Goal: Transaction & Acquisition: Subscribe to service/newsletter

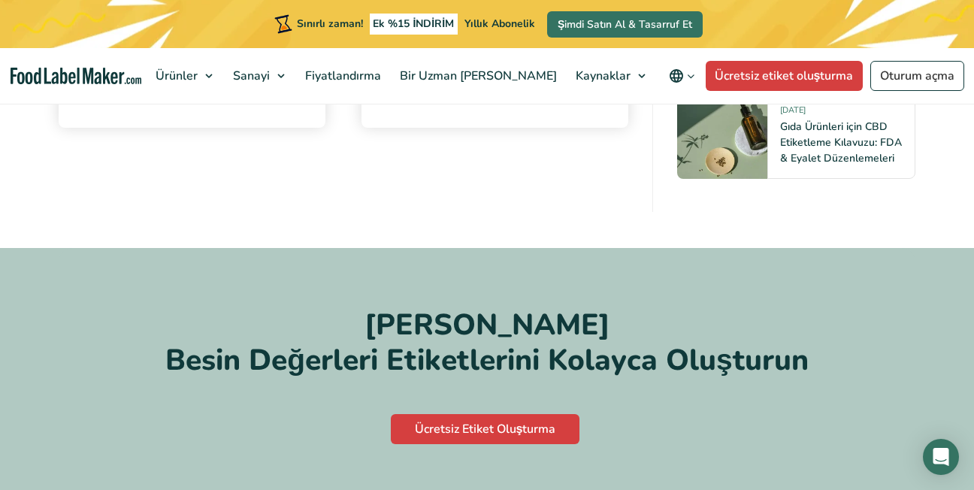
scroll to position [9698, 0]
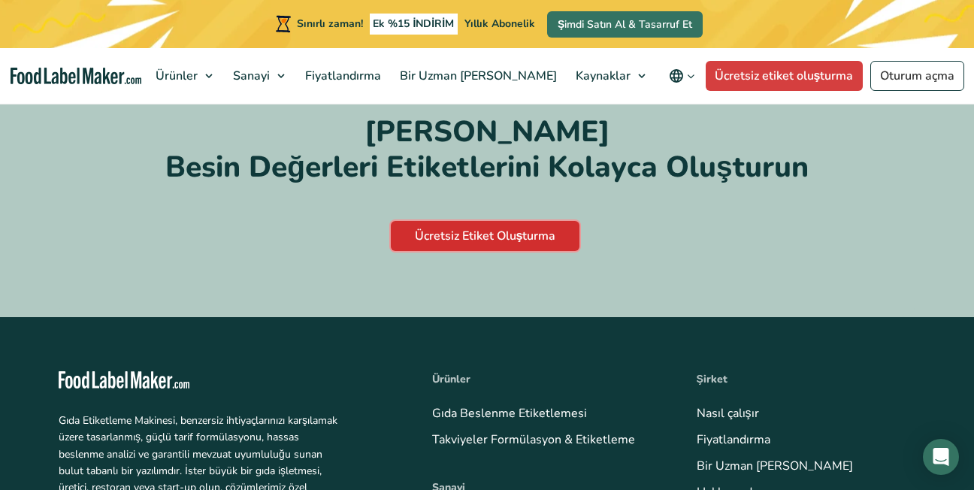
click at [486, 251] on link "Ücretsiz Etiket Oluşturma" at bounding box center [485, 236] width 189 height 30
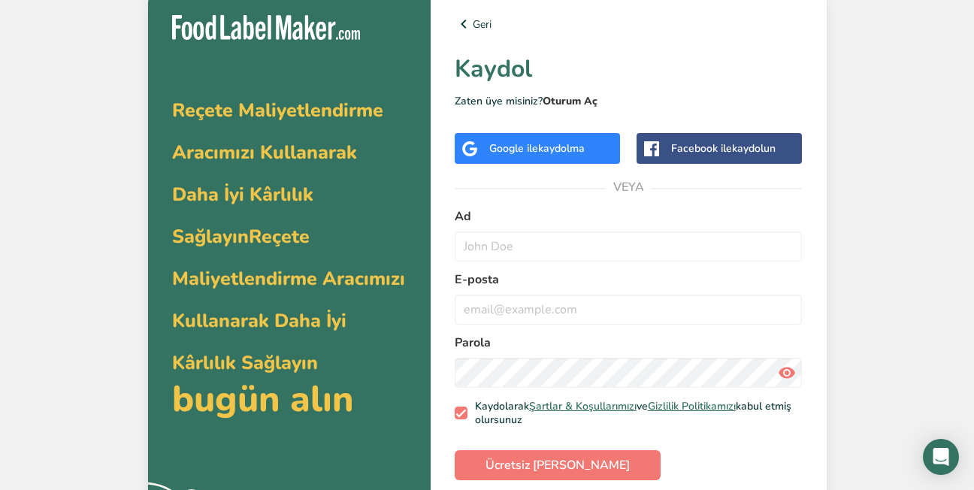
click at [576, 101] on link "Oturum Aç" at bounding box center [570, 101] width 55 height 14
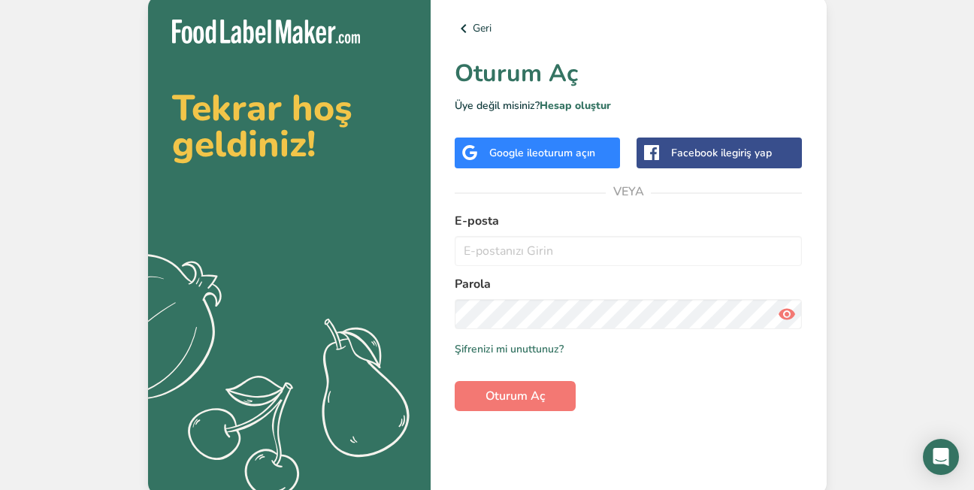
drag, startPoint x: 533, startPoint y: 214, endPoint x: 528, endPoint y: 224, distance: 10.8
click at [533, 214] on label "E-posta" at bounding box center [629, 221] width 348 height 18
click at [516, 257] on input "email" at bounding box center [629, 251] width 348 height 30
click at [513, 251] on input "email" at bounding box center [629, 251] width 348 height 30
click at [514, 251] on input "email" at bounding box center [629, 251] width 348 height 30
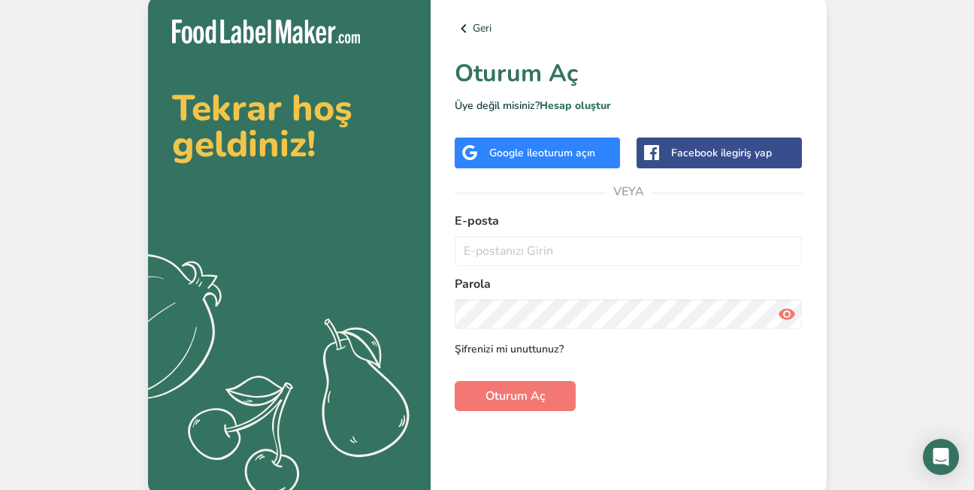
click at [498, 350] on link "Şifrenizi mi unuttunuz?" at bounding box center [509, 349] width 109 height 16
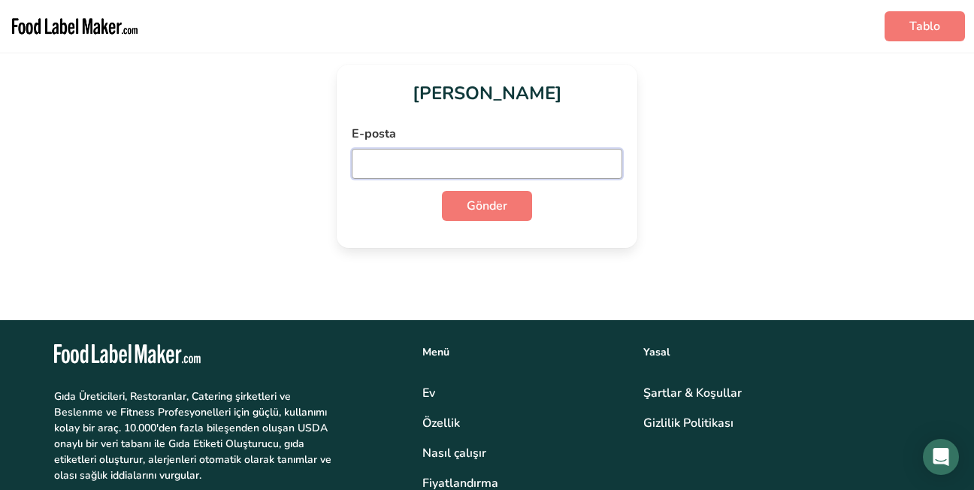
click at [384, 161] on input "email" at bounding box center [487, 164] width 271 height 30
click at [442, 191] on button "Gönder" at bounding box center [487, 206] width 90 height 30
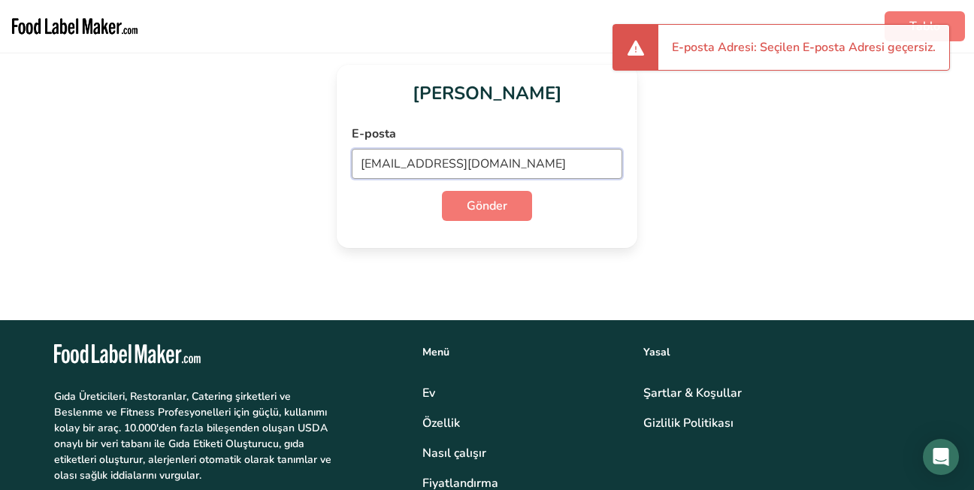
click at [386, 167] on input "kalite@temelgida.com.tr" at bounding box center [487, 164] width 271 height 30
drag, startPoint x: 389, startPoint y: 162, endPoint x: 351, endPoint y: 159, distance: 38.5
click at [351, 159] on div "Şifremi Unuttum E-posta kalite@temelgida.com.tr Gönder" at bounding box center [487, 156] width 301 height 183
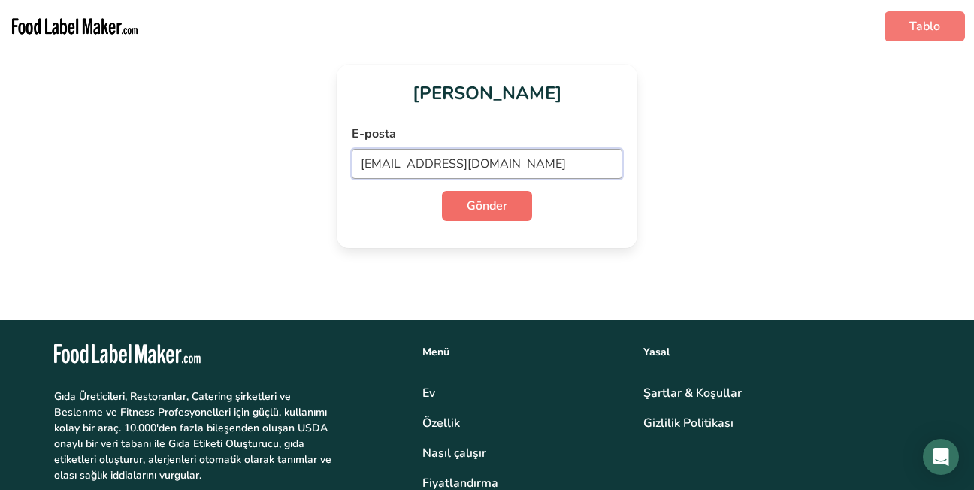
type input "berrin.garip@temelgida.com.tr"
click at [473, 199] on span "Gönder" at bounding box center [487, 206] width 41 height 18
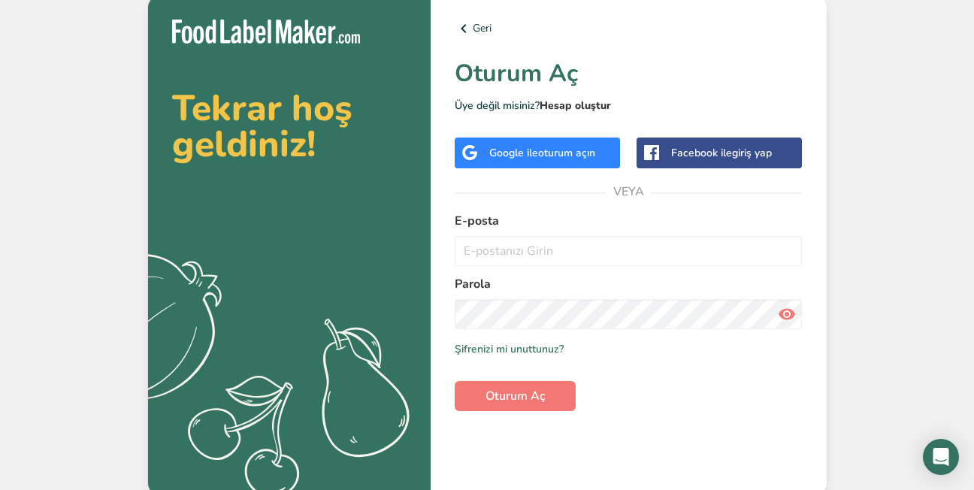
click at [577, 104] on link "Hesap oluştur" at bounding box center [575, 105] width 71 height 14
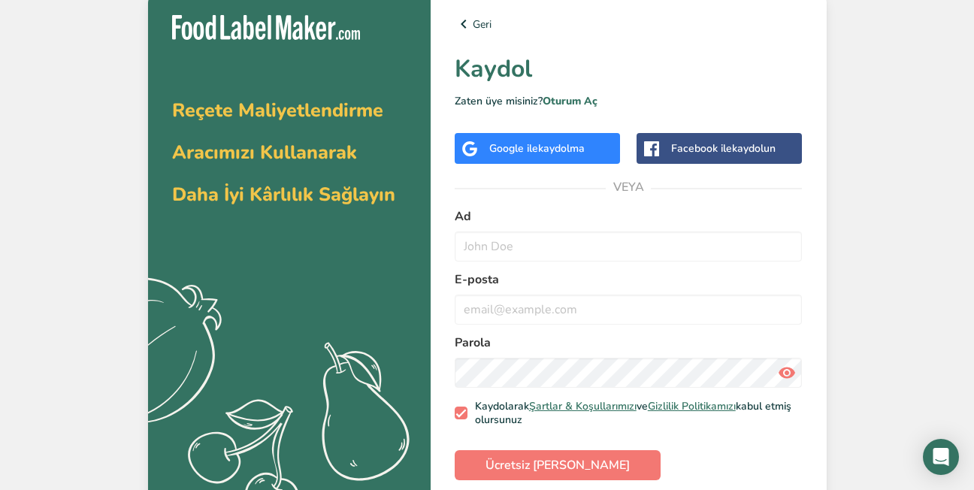
click at [499, 222] on label "Ad" at bounding box center [629, 216] width 348 height 18
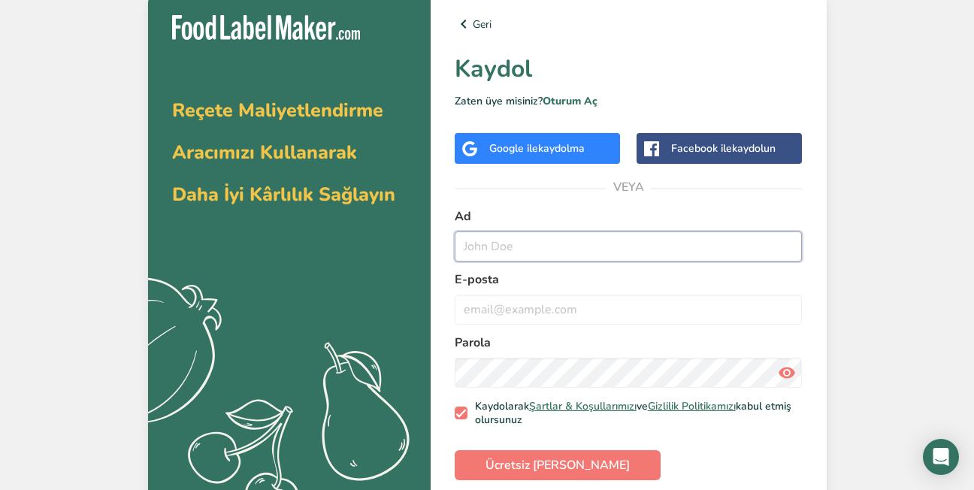
click at [498, 259] on input "text" at bounding box center [629, 247] width 348 height 30
type input "b"
type input "KALİTE"
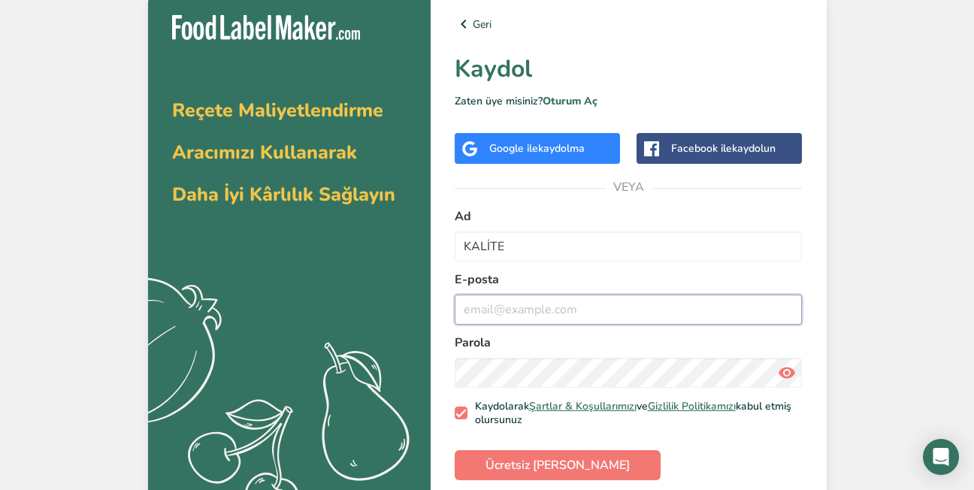
click at [495, 308] on input "email" at bounding box center [629, 310] width 348 height 30
type input "kalite@temelgida.com.tr"
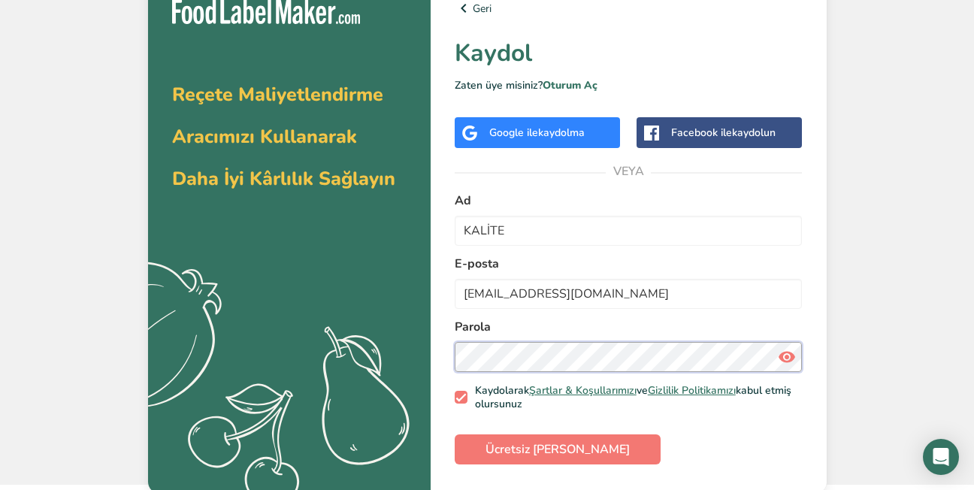
scroll to position [20, 0]
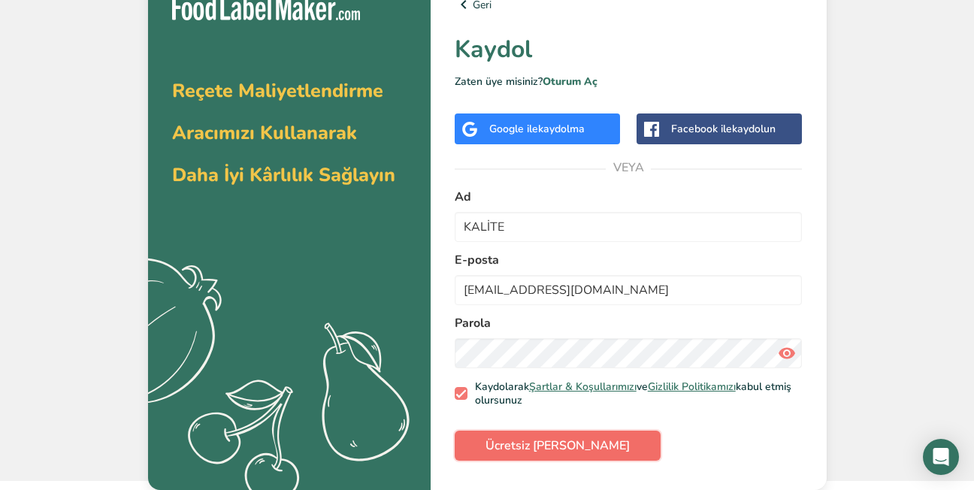
click at [534, 437] on span "Ücretsiz Kayıt Olun" at bounding box center [558, 446] width 144 height 18
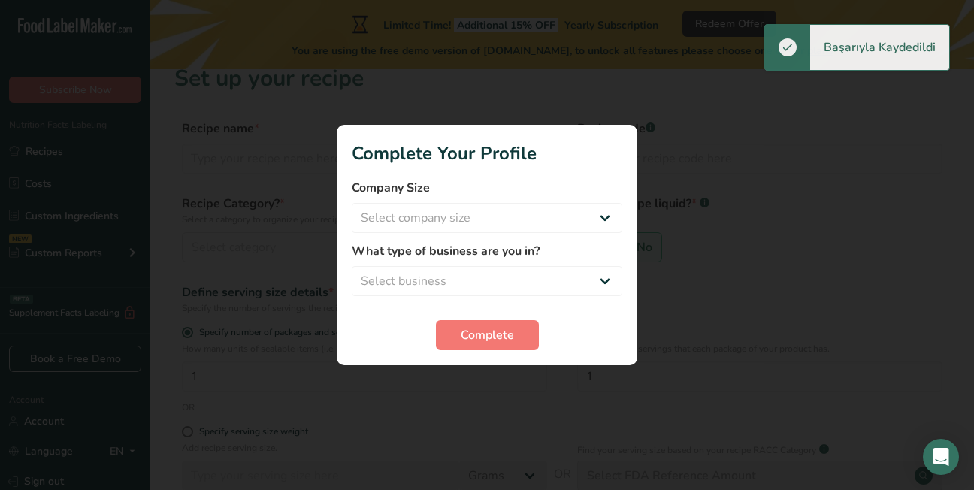
scroll to position [18, 0]
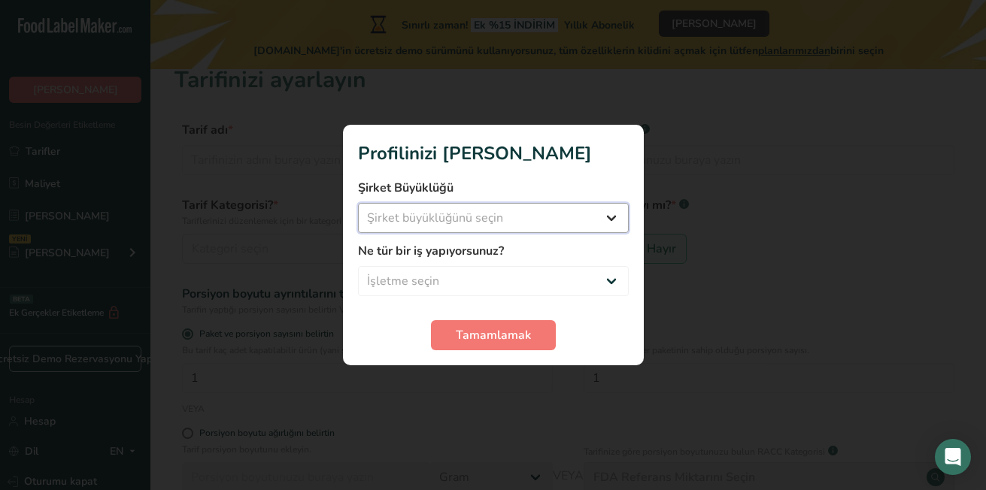
click at [429, 220] on select "Şirket büyüklüğünü seçin 10'dan Az Çalışan 10 ila 50 Çalışan 51 ila 500 Çalışan…" at bounding box center [493, 218] width 271 height 30
select select "3"
click at [358, 203] on select "Şirket büyüklüğünü seçin 10'dan Az Çalışan 10 ila 50 Çalışan 51 ila 500 Çalışan…" at bounding box center [493, 218] width 271 height 30
click at [415, 286] on select "İşletme seçin Paketli Gıda Üreticisi Restoran & Kafe Fırın Yemek Planları & Cat…" at bounding box center [493, 281] width 271 height 30
select select "1"
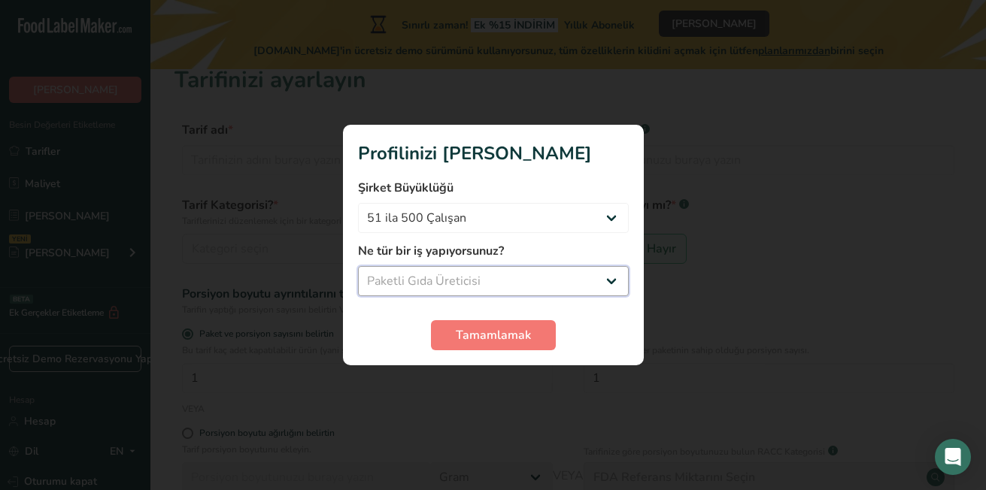
click at [358, 266] on select "İşletme seçin Paketli Gıda Üreticisi Restoran & Kafe Fırın Yemek Planları & Cat…" at bounding box center [493, 281] width 271 height 30
click at [480, 337] on span "Tamamlamak" at bounding box center [493, 335] width 75 height 18
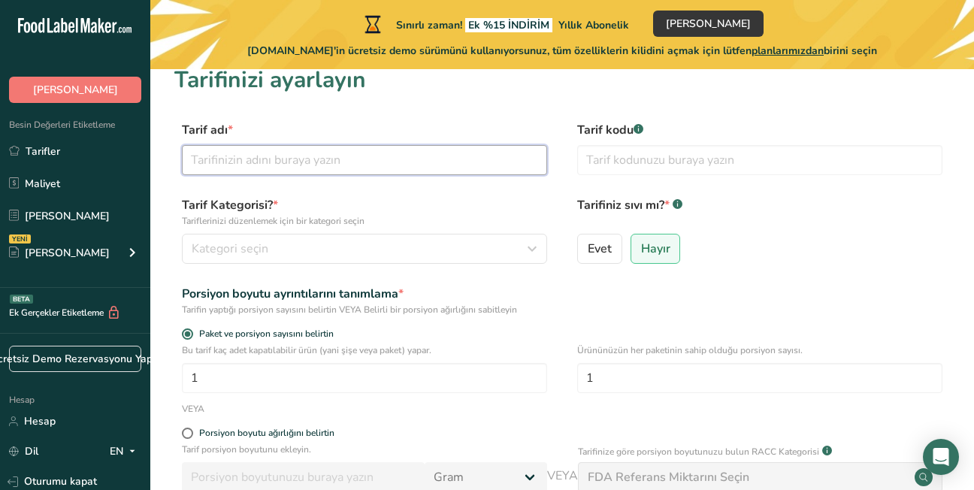
click at [243, 161] on input "text" at bounding box center [364, 160] width 365 height 30
click at [267, 156] on input "text" at bounding box center [364, 160] width 365 height 30
click at [263, 167] on input "text" at bounding box center [364, 160] width 365 height 30
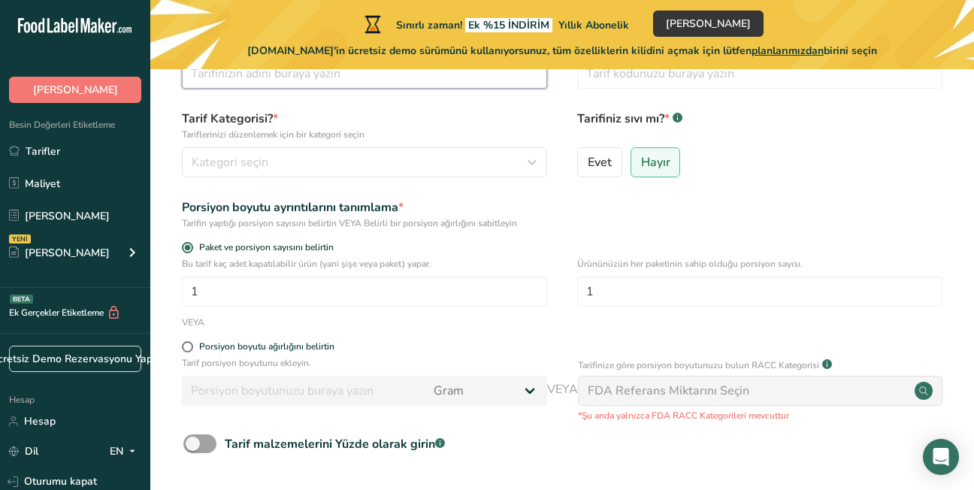
scroll to position [0, 0]
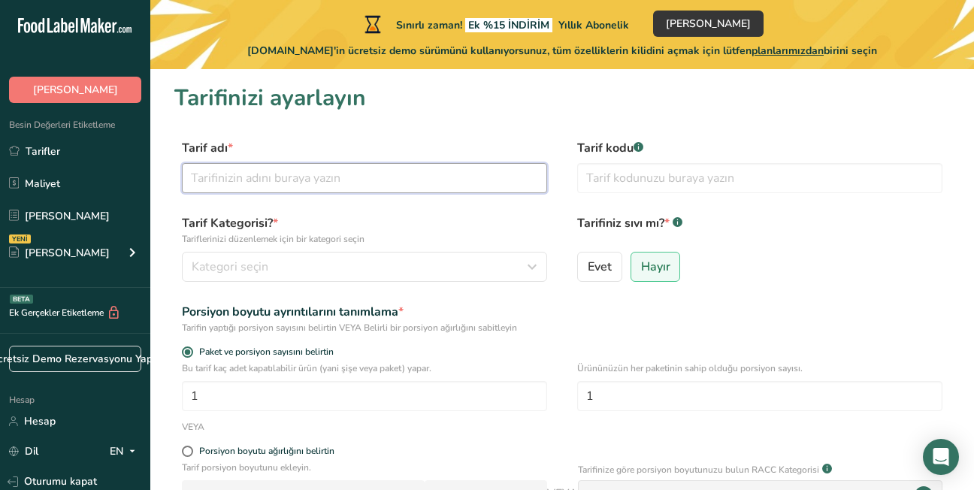
click at [296, 189] on input "text" at bounding box center [364, 178] width 365 height 30
